Goal: Transaction & Acquisition: Purchase product/service

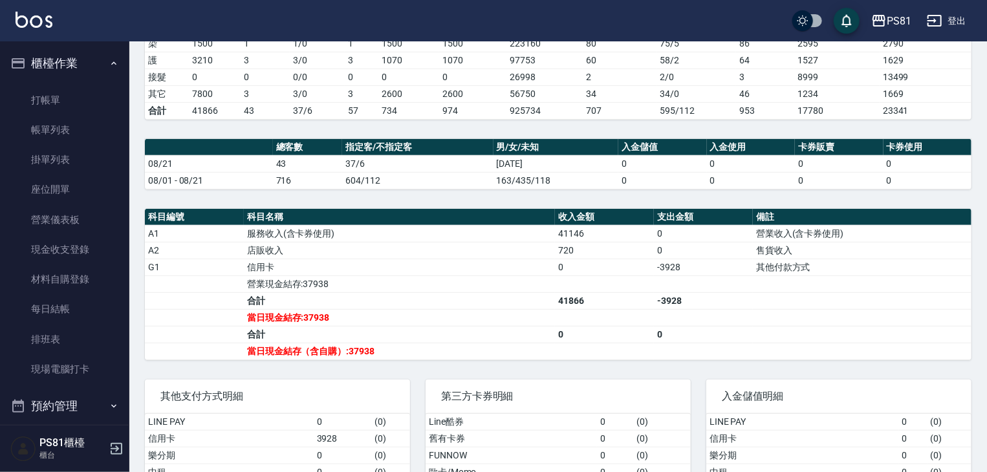
scroll to position [259, 0]
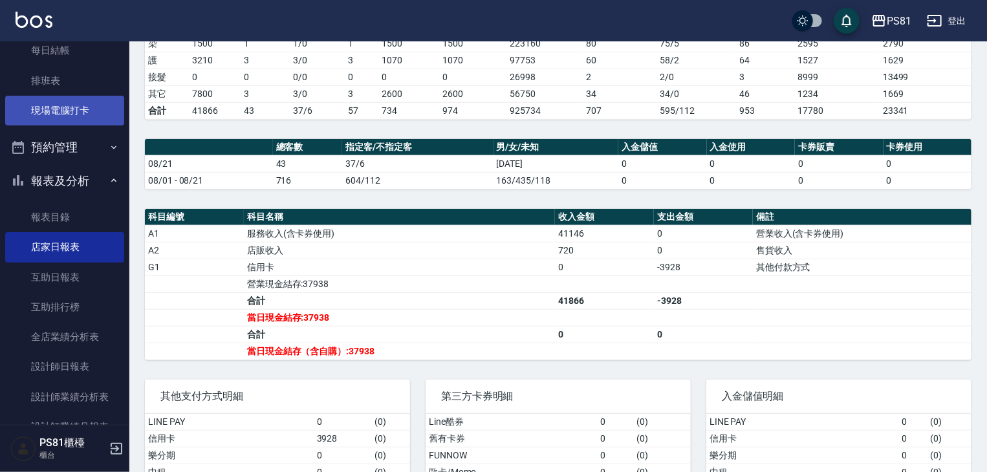
click at [60, 113] on link "現場電腦打卡" at bounding box center [64, 111] width 119 height 30
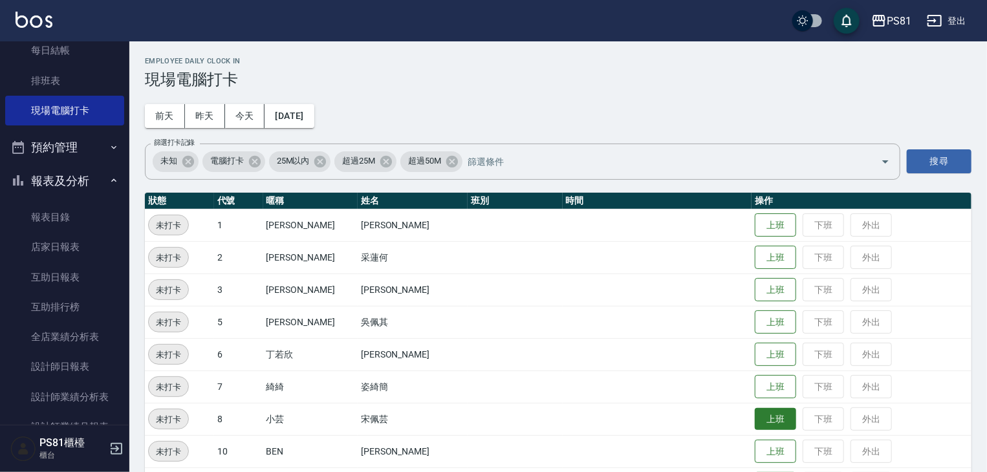
click at [755, 427] on button "上班" at bounding box center [775, 419] width 41 height 23
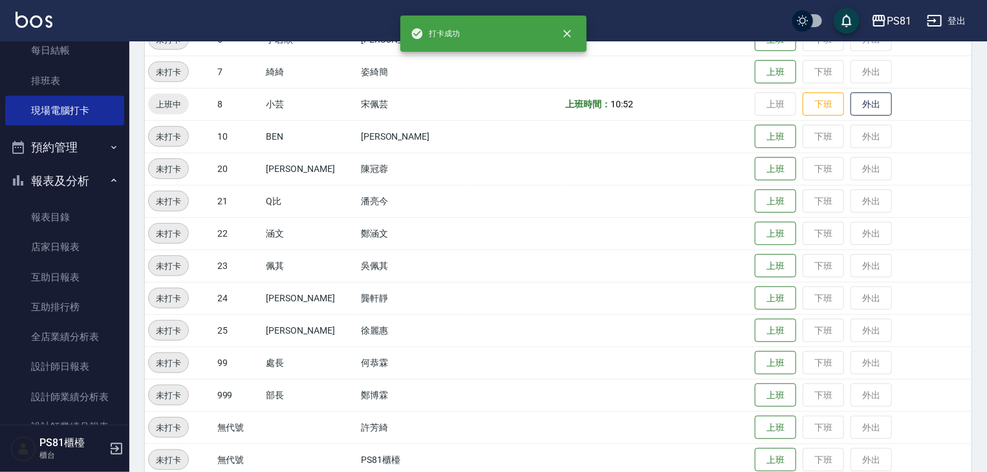
scroll to position [316, 0]
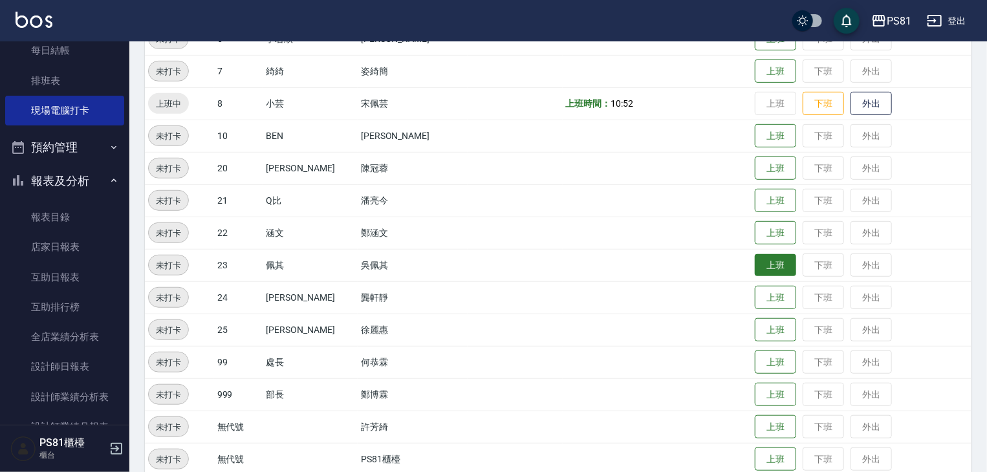
click at [763, 270] on button "上班" at bounding box center [775, 265] width 41 height 23
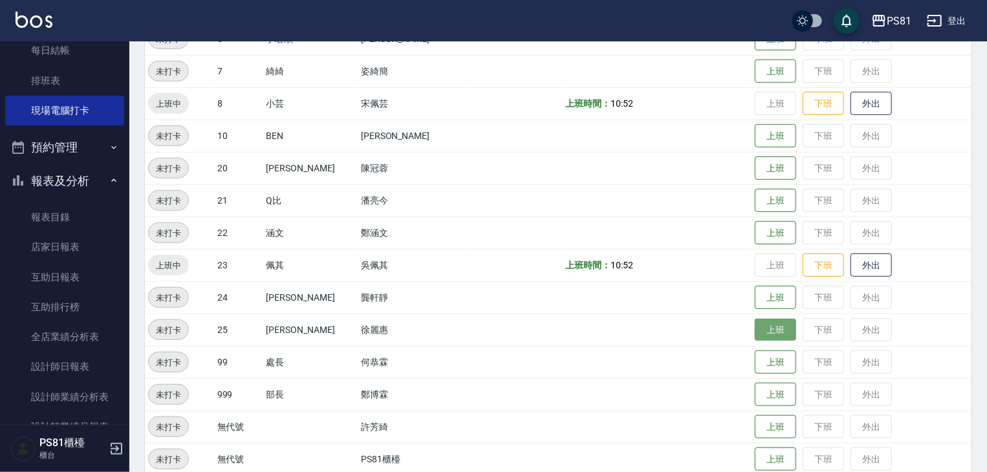
click at [755, 337] on button "上班" at bounding box center [775, 330] width 41 height 23
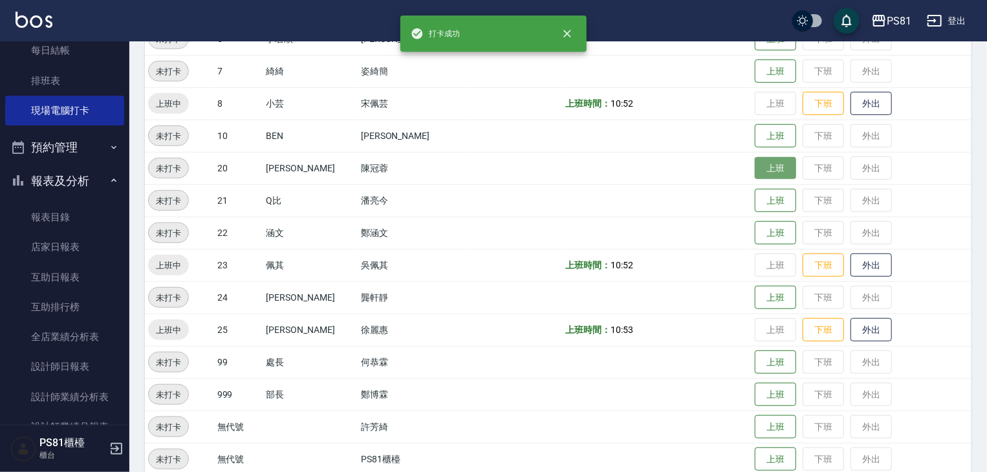
click at [768, 166] on button "上班" at bounding box center [775, 168] width 41 height 23
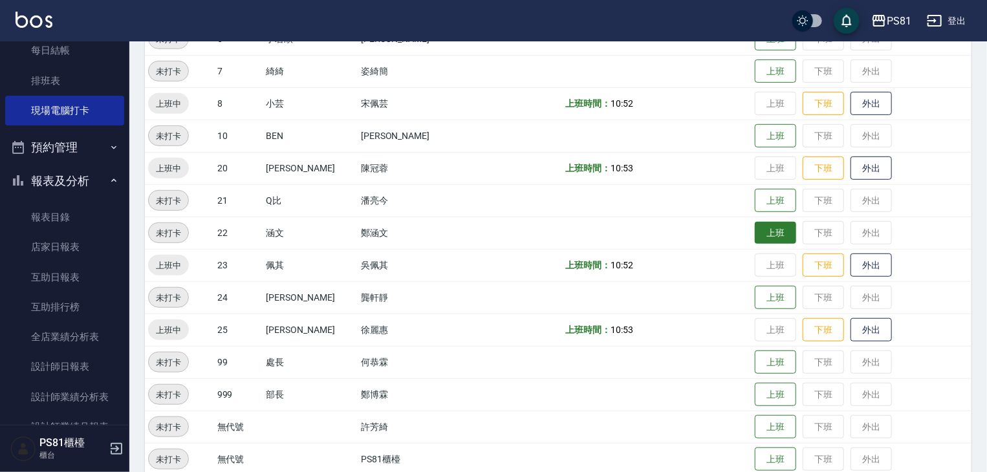
click at [755, 237] on button "上班" at bounding box center [775, 233] width 41 height 23
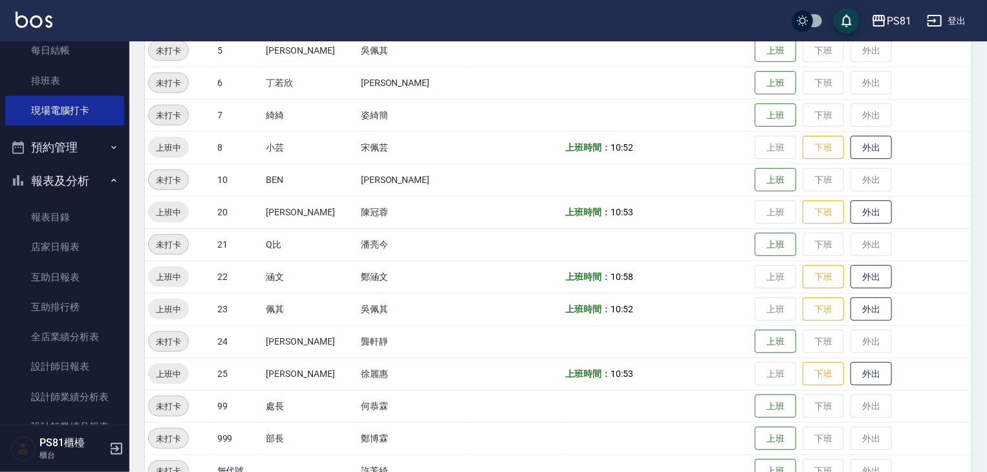
scroll to position [122, 0]
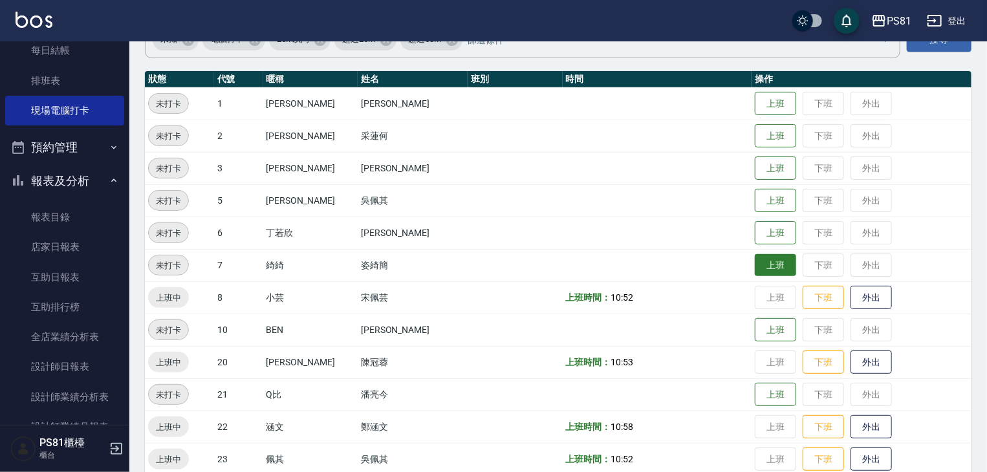
click at [761, 264] on button "上班" at bounding box center [775, 265] width 41 height 23
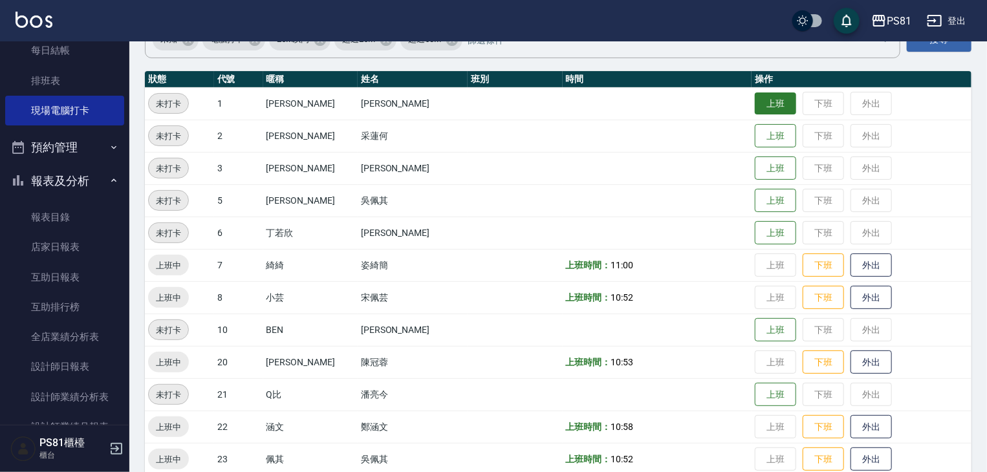
click at [772, 104] on button "上班" at bounding box center [775, 104] width 41 height 23
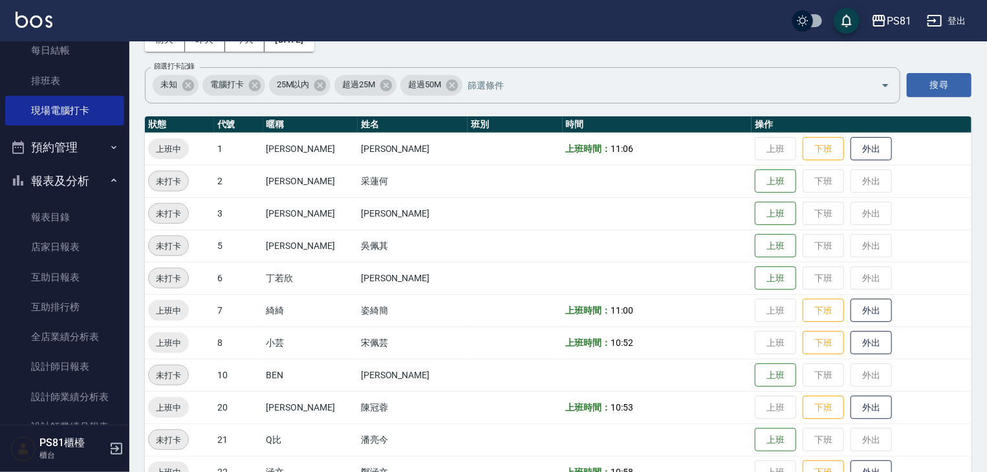
scroll to position [76, 0]
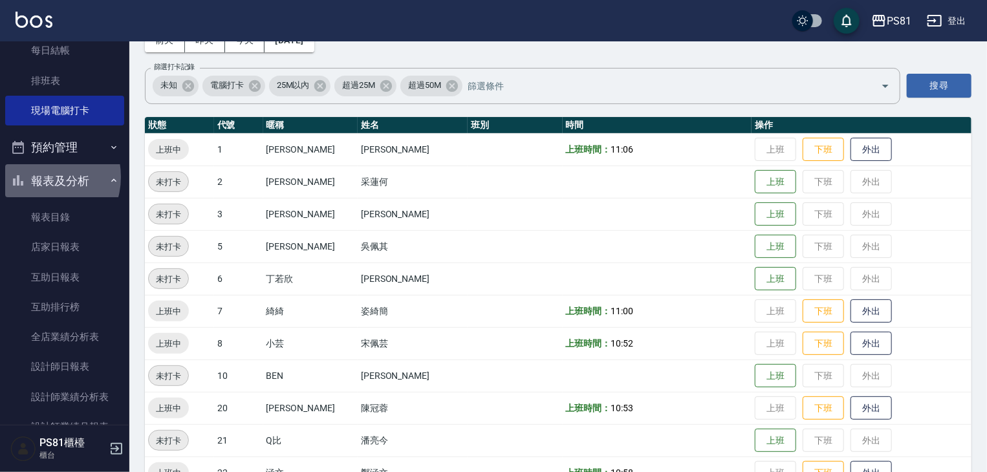
click at [41, 177] on button "報表及分析" at bounding box center [64, 181] width 119 height 34
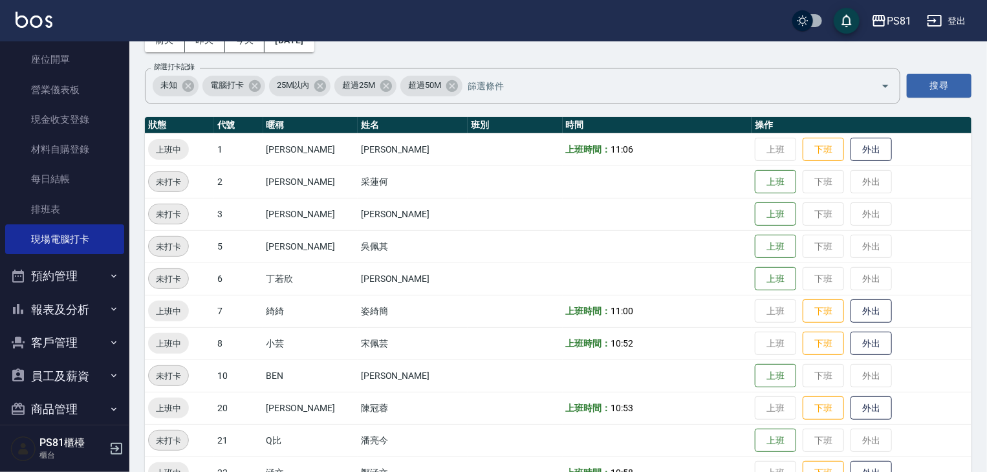
scroll to position [0, 0]
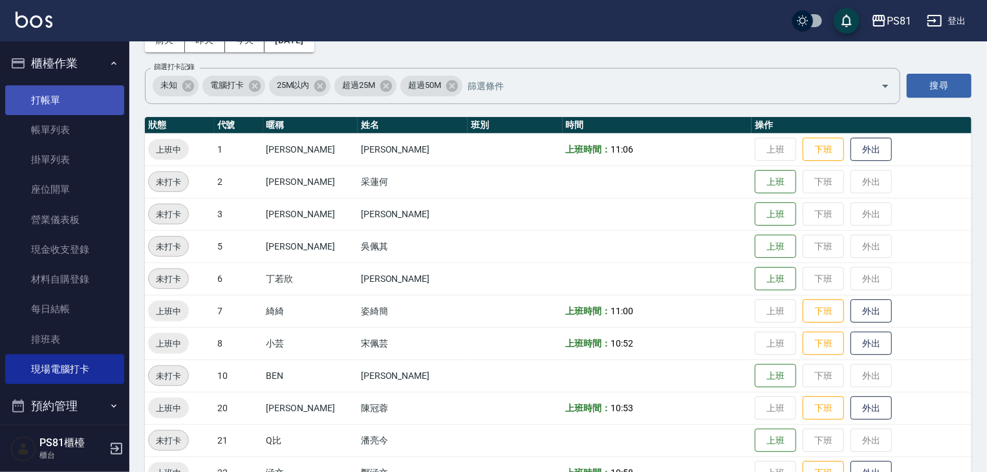
click at [62, 90] on link "打帳單" at bounding box center [64, 100] width 119 height 30
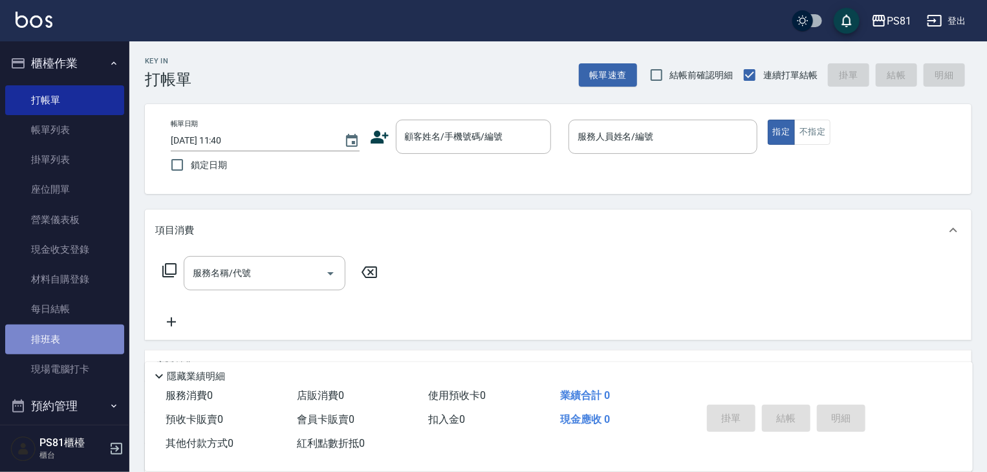
click at [109, 340] on link "排班表" at bounding box center [64, 340] width 119 height 30
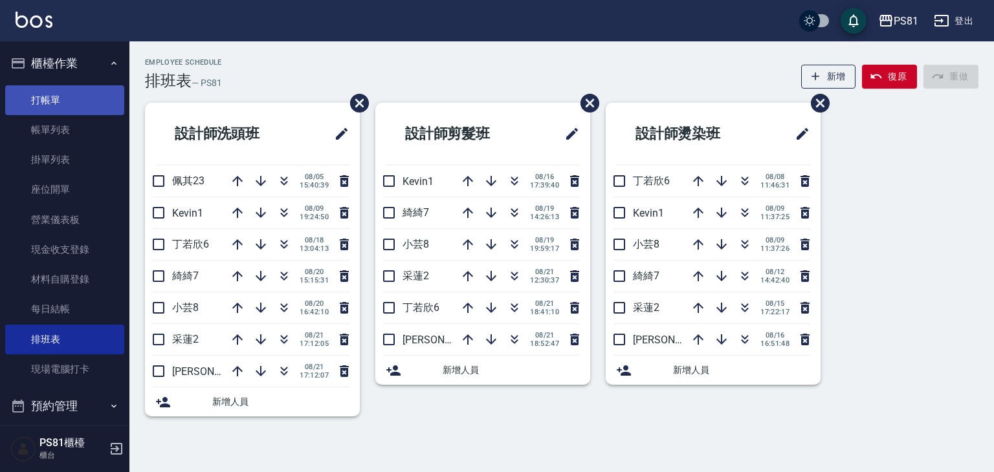
click at [83, 104] on link "打帳單" at bounding box center [64, 100] width 119 height 30
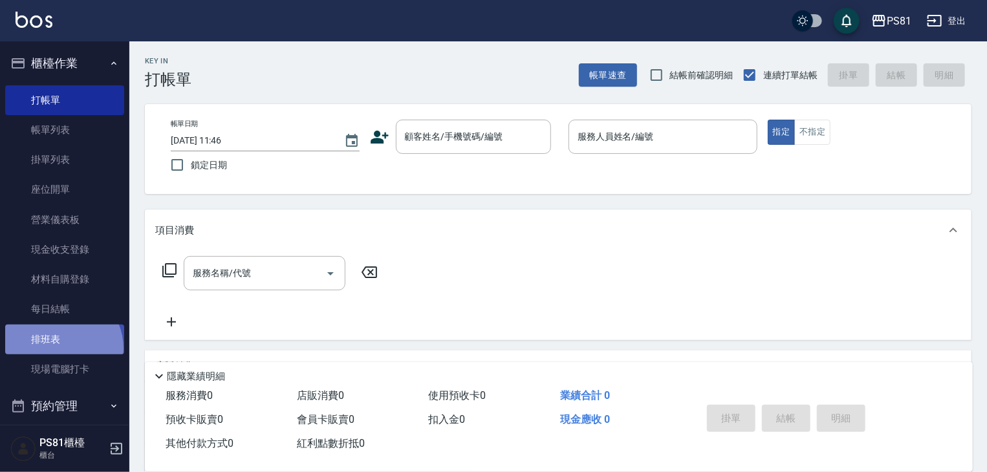
click at [60, 348] on link "排班表" at bounding box center [64, 340] width 119 height 30
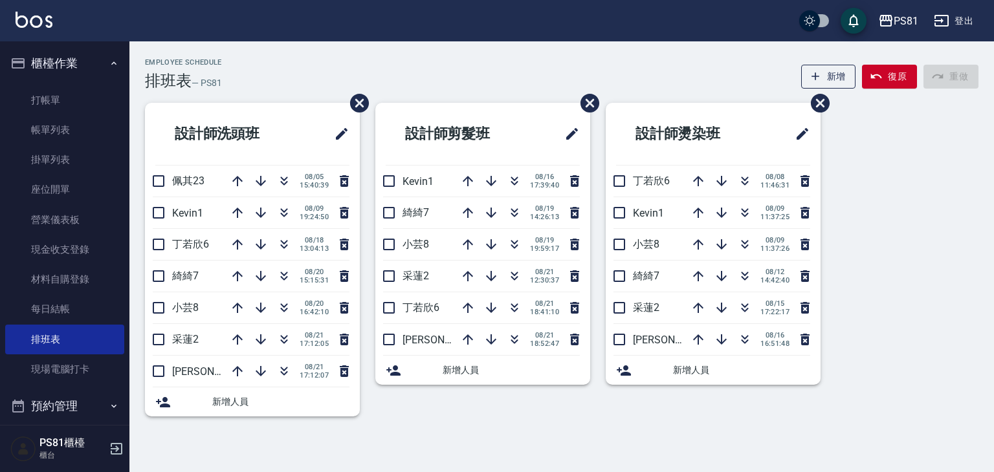
click at [257, 64] on div "Employee Schedule 排班表 — PS81 新增 復原 重做" at bounding box center [561, 74] width 833 height 32
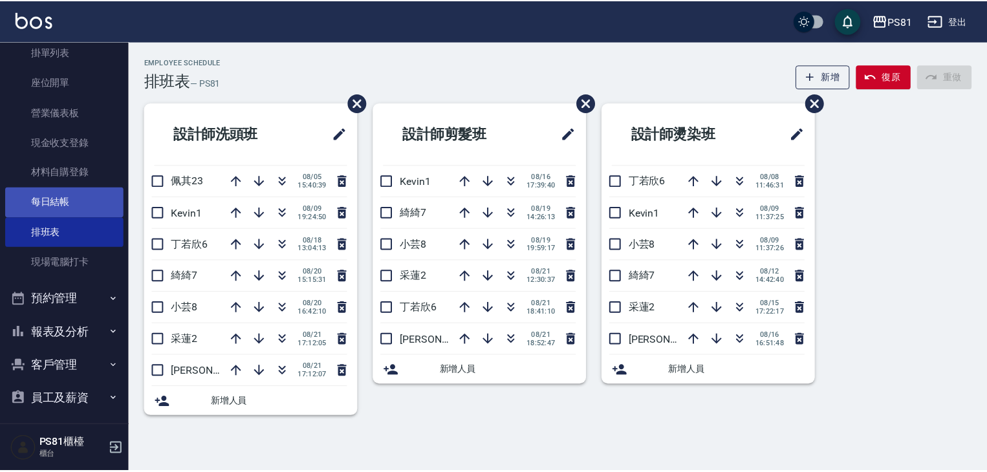
scroll to position [129, 0]
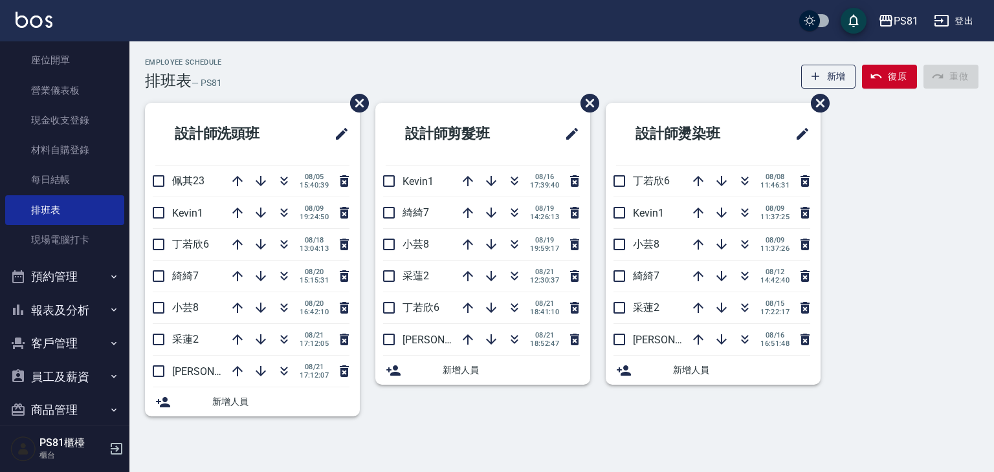
click at [97, 313] on button "報表及分析" at bounding box center [64, 311] width 119 height 34
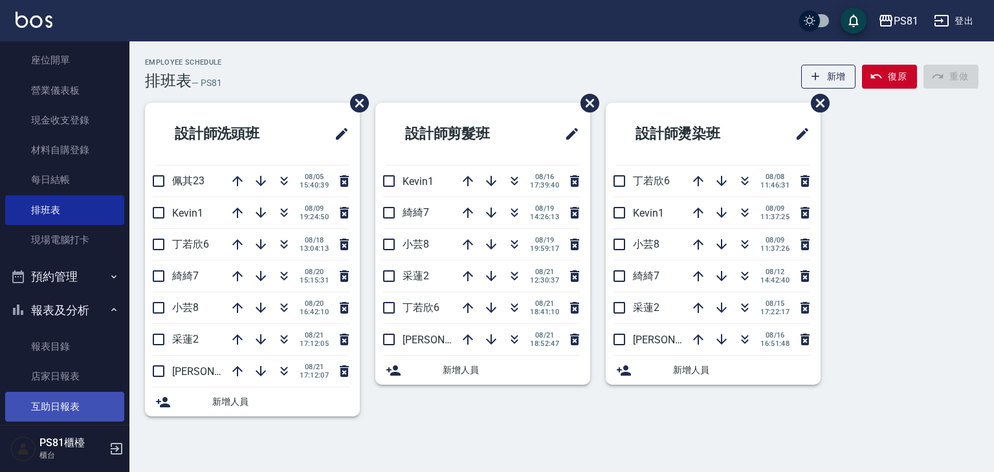
click at [56, 402] on link "互助日報表" at bounding box center [64, 407] width 119 height 30
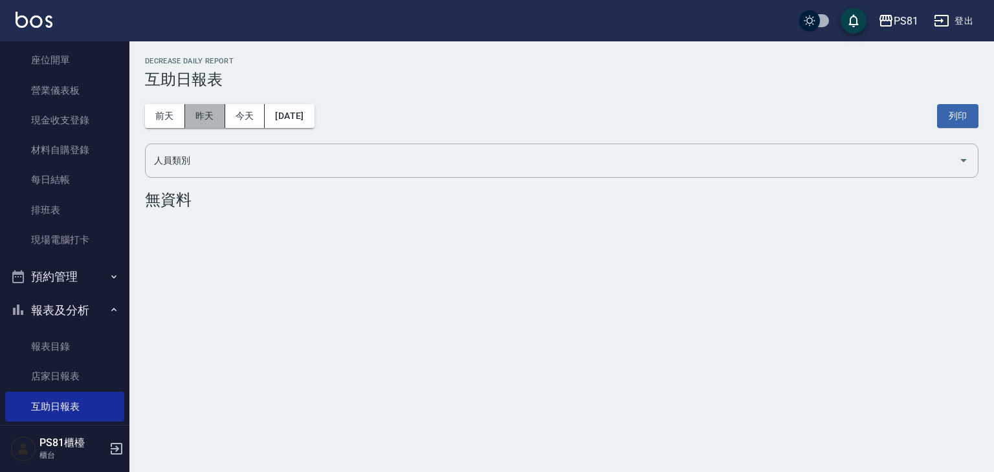
click at [202, 119] on button "昨天" at bounding box center [205, 116] width 40 height 24
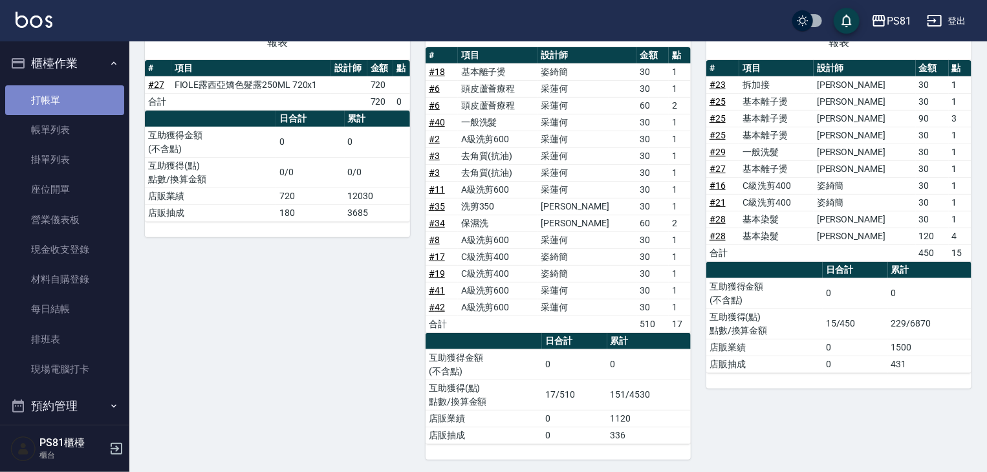
click at [74, 107] on link "打帳單" at bounding box center [64, 100] width 119 height 30
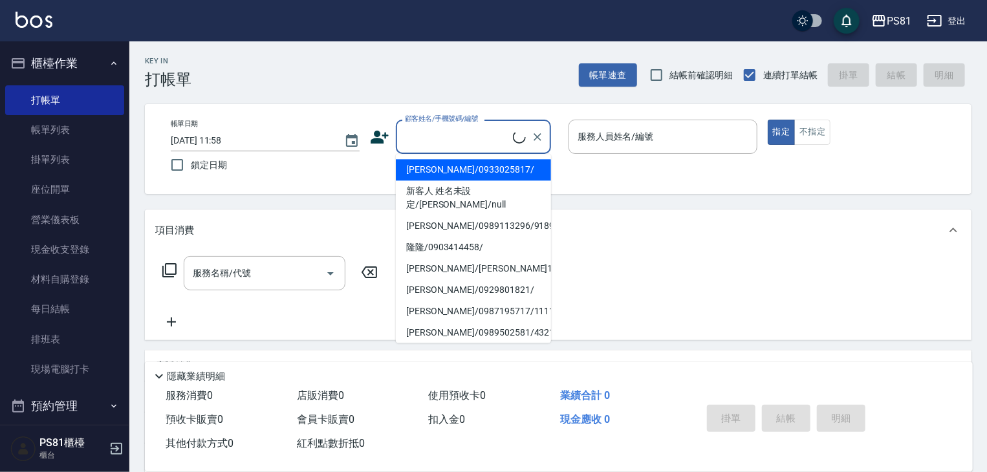
click at [475, 143] on input "顧客姓名/手機號碼/編號" at bounding box center [457, 137] width 111 height 23
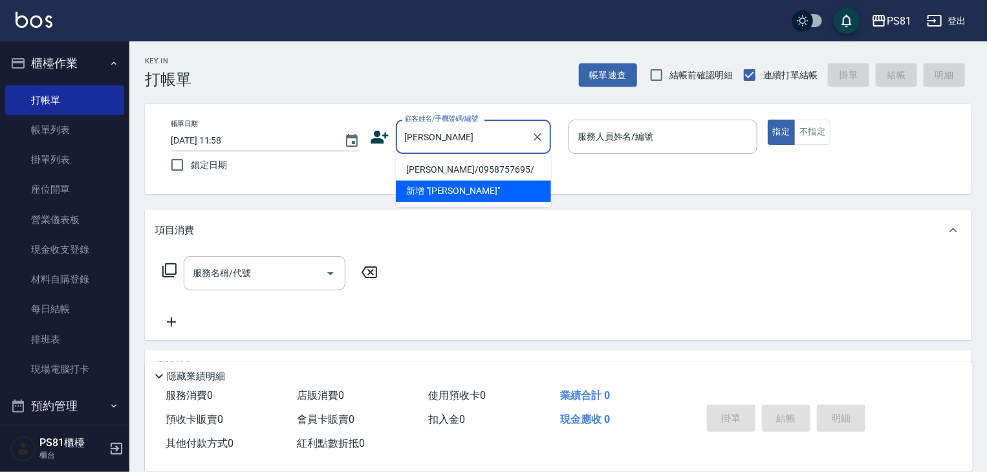
type input "邱韻芳/0958757695/"
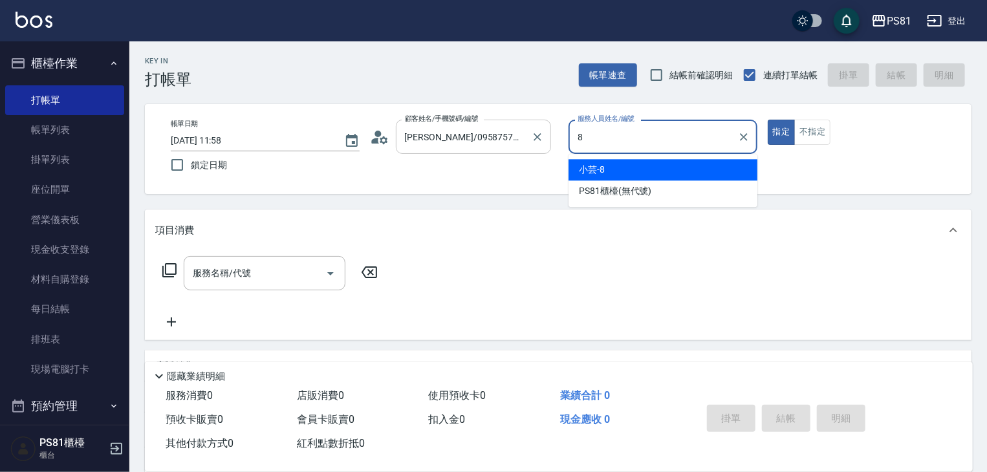
type input "小芸-8"
type button "true"
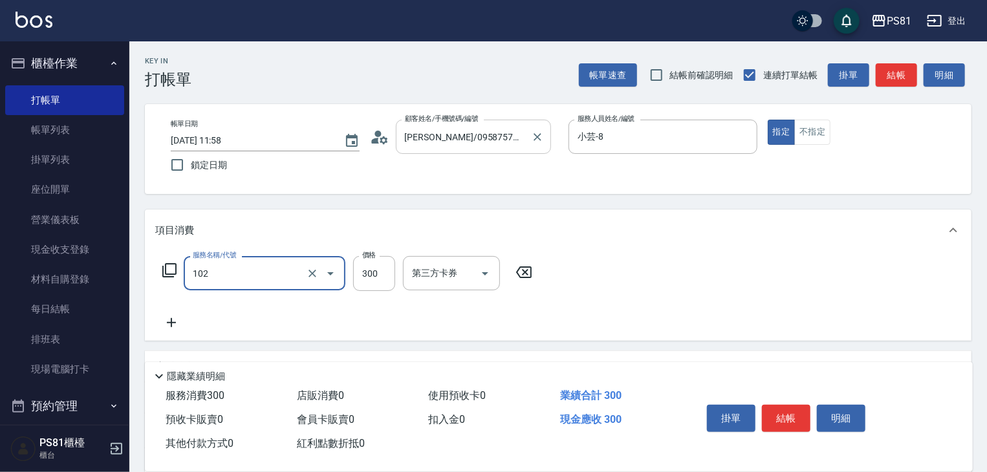
type input "保濕洗(102)"
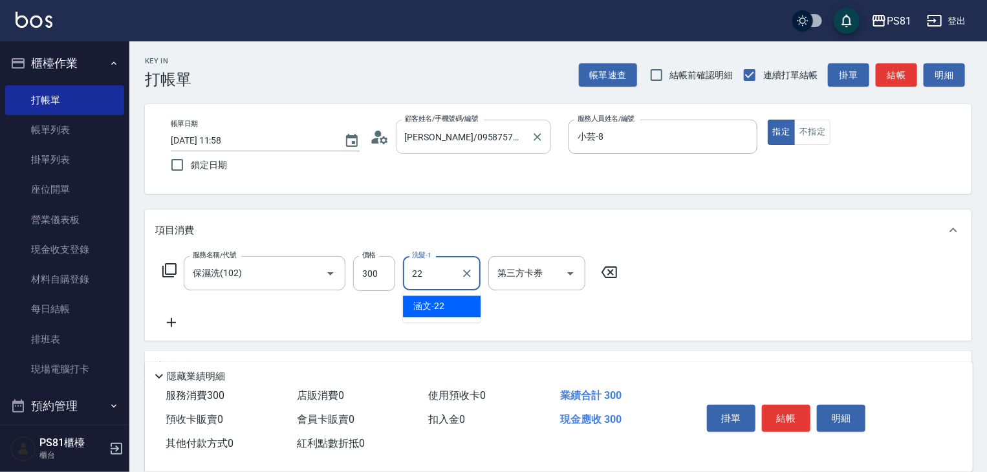
type input "涵文-22"
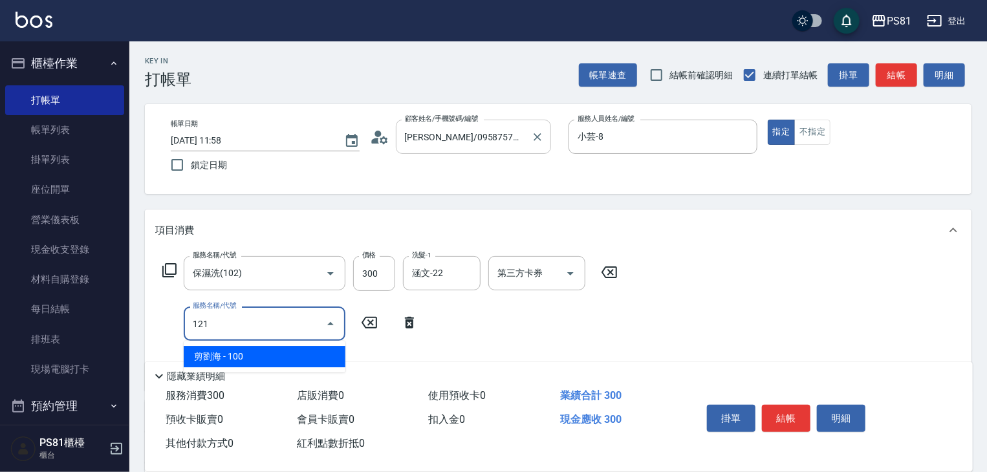
type input "剪劉海(121)"
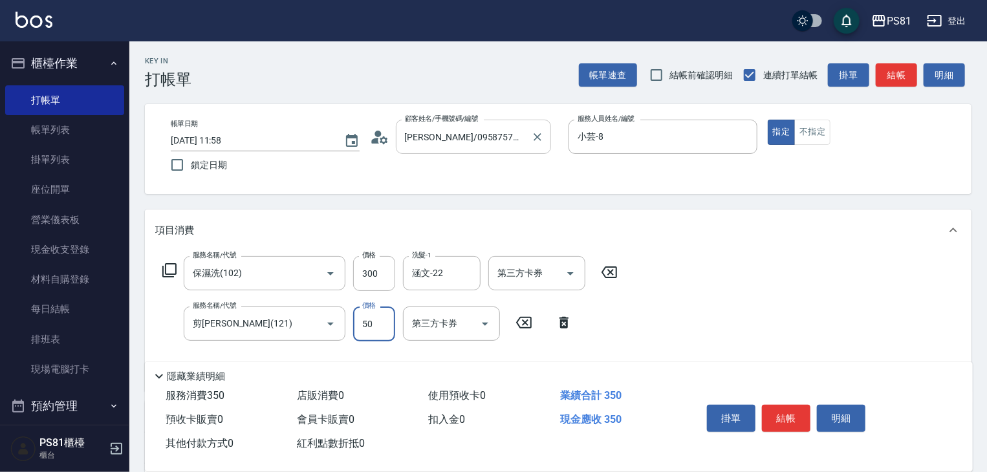
type input "50"
click at [779, 405] on button "結帳" at bounding box center [786, 418] width 49 height 27
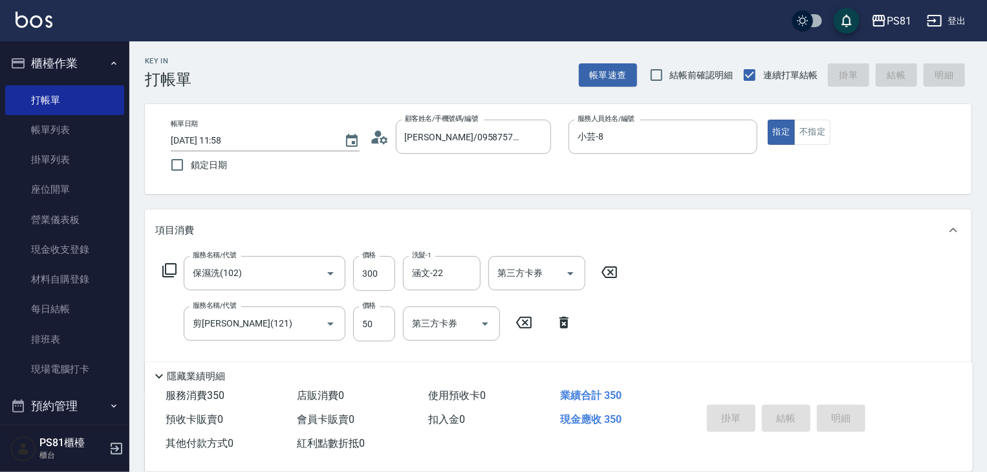
type input "2025/08/22 11:59"
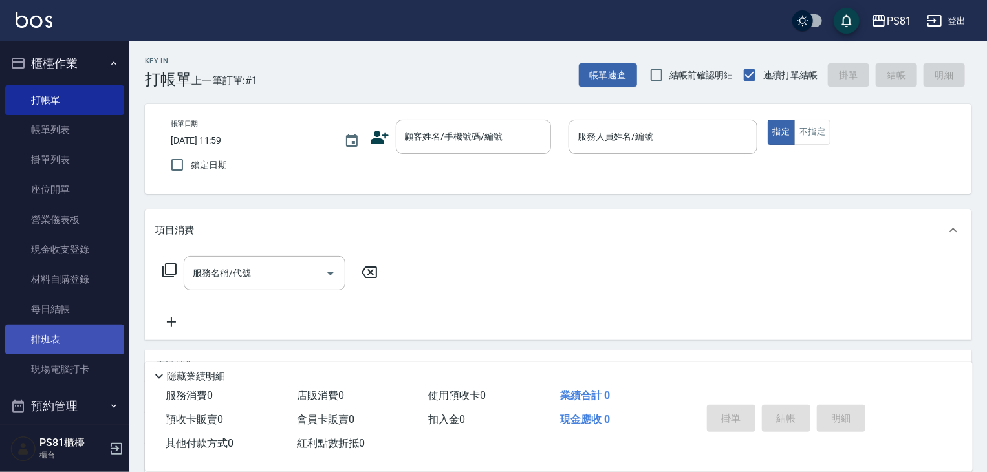
click at [74, 344] on link "排班表" at bounding box center [64, 340] width 119 height 30
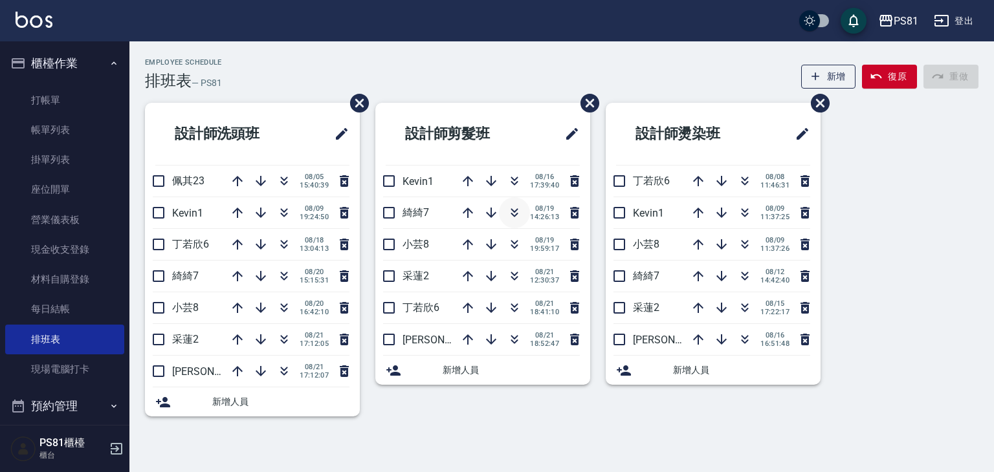
click at [515, 217] on icon "button" at bounding box center [515, 213] width 16 height 16
